Goal: Task Accomplishment & Management: Use online tool/utility

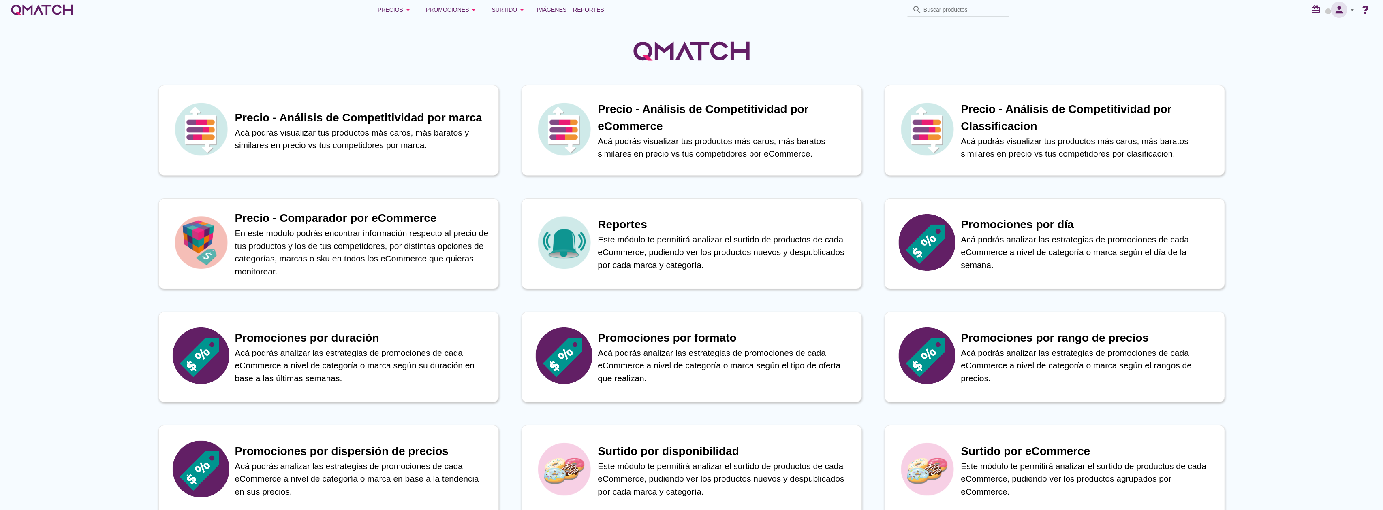
click at [1347, 9] on icon "person" at bounding box center [1339, 9] width 16 height 11
click at [1329, 49] on span "Preferencias de aplicación" at bounding box center [1329, 50] width 66 height 6
radio input "true"
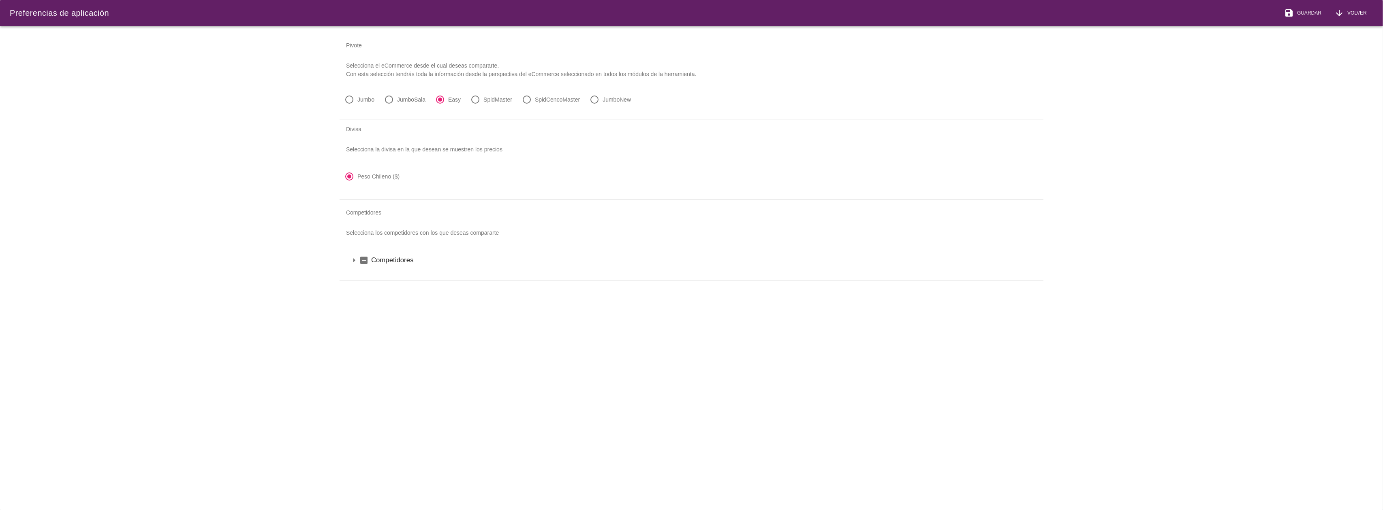
click at [608, 96] on label "JumboNew" at bounding box center [616, 100] width 28 height 8
radio input "false"
radio input "true"
click at [1308, 13] on span "Guardar" at bounding box center [1308, 12] width 28 height 7
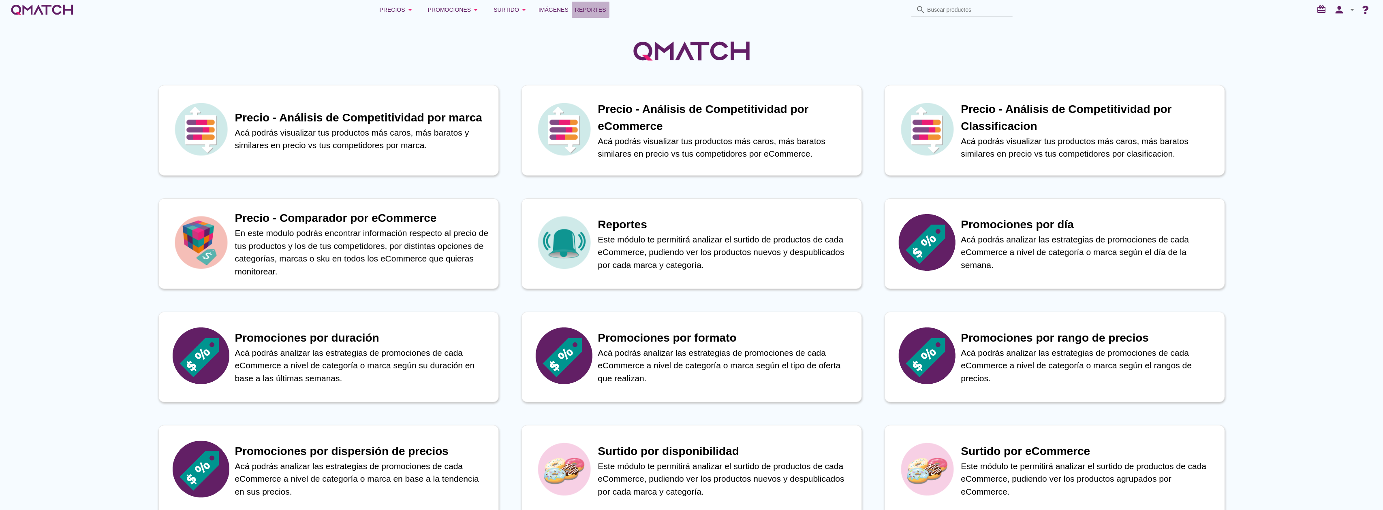
click at [577, 11] on span "Reportes" at bounding box center [590, 10] width 31 height 10
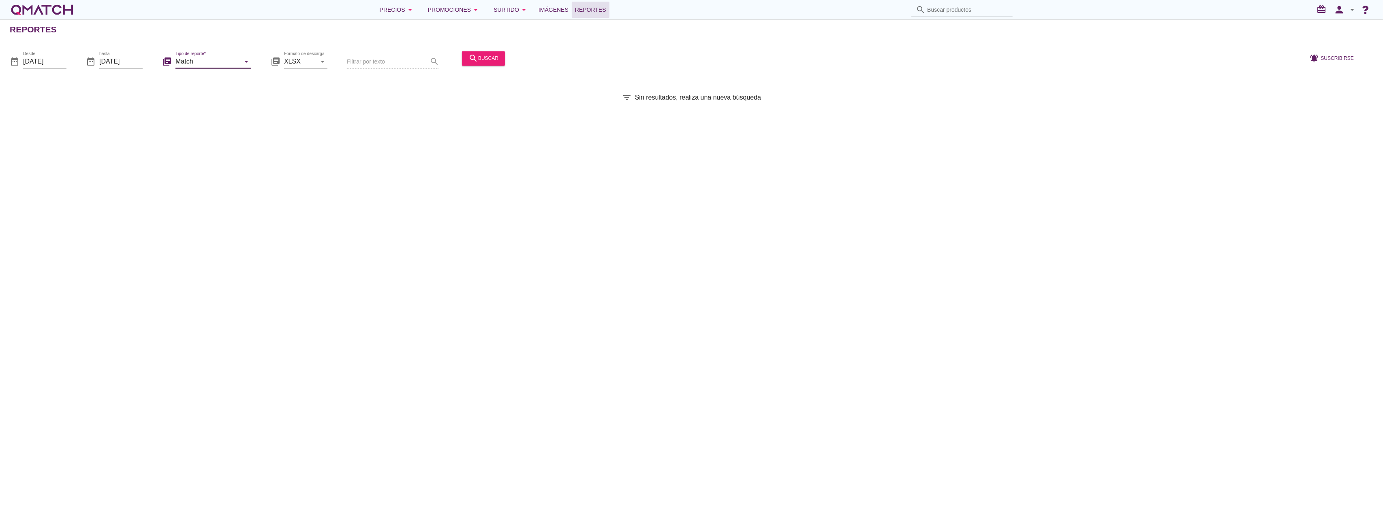
click at [216, 65] on input "Match" at bounding box center [207, 61] width 64 height 13
click at [220, 144] on div "Match con historicos" at bounding box center [224, 140] width 85 height 10
type input "Match con historicos"
click at [477, 57] on div "search buscar" at bounding box center [483, 58] width 30 height 10
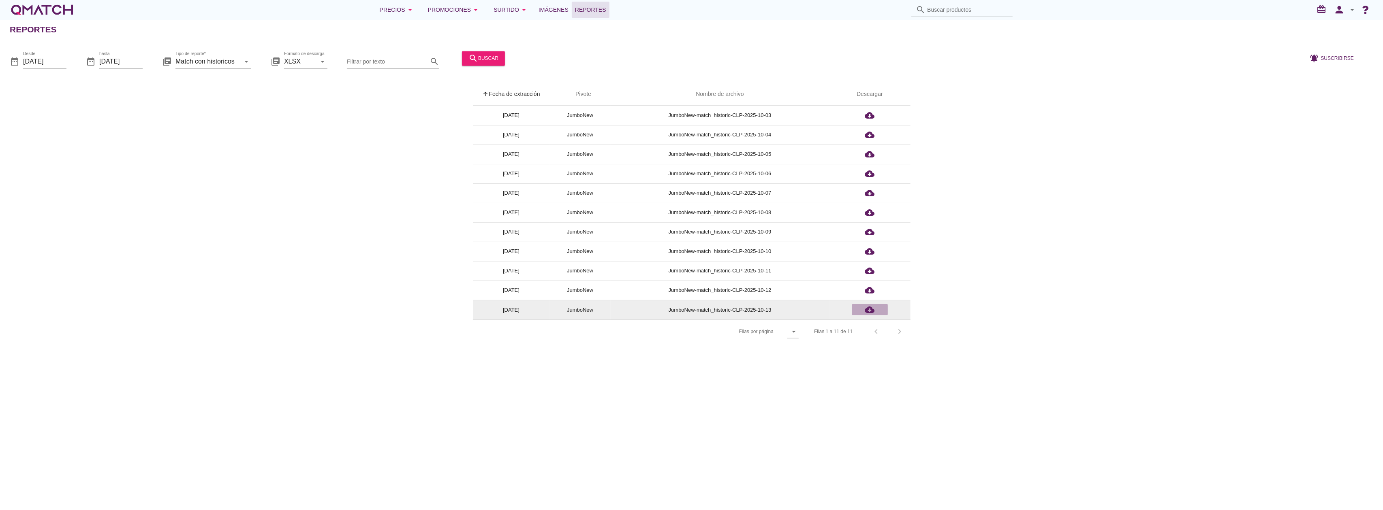
click at [874, 310] on div "cloud_download" at bounding box center [869, 310] width 29 height 10
